Goal: Manage account settings

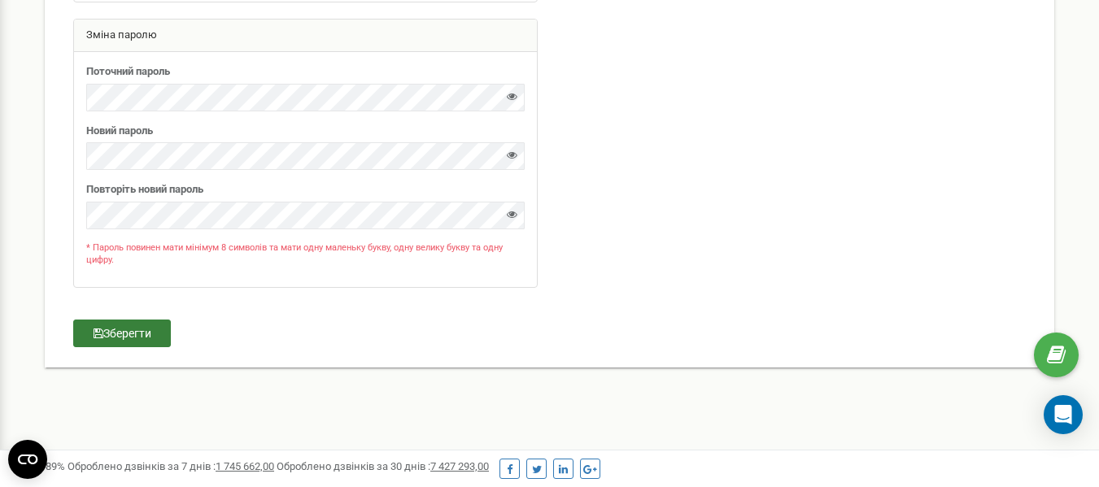
click at [142, 329] on button "Зберегти" at bounding box center [122, 334] width 98 height 28
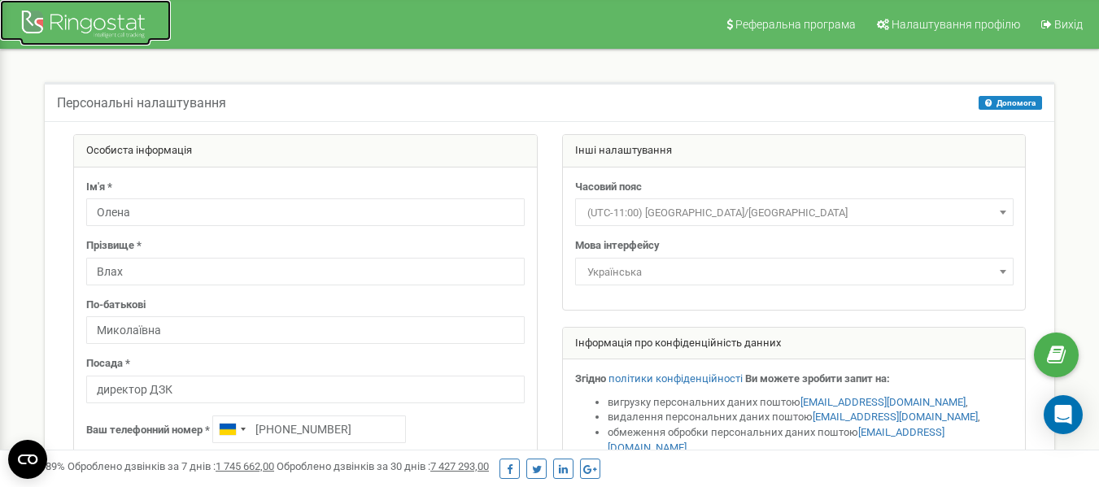
click at [92, 33] on div at bounding box center [85, 26] width 130 height 39
